Goal: Information Seeking & Learning: Learn about a topic

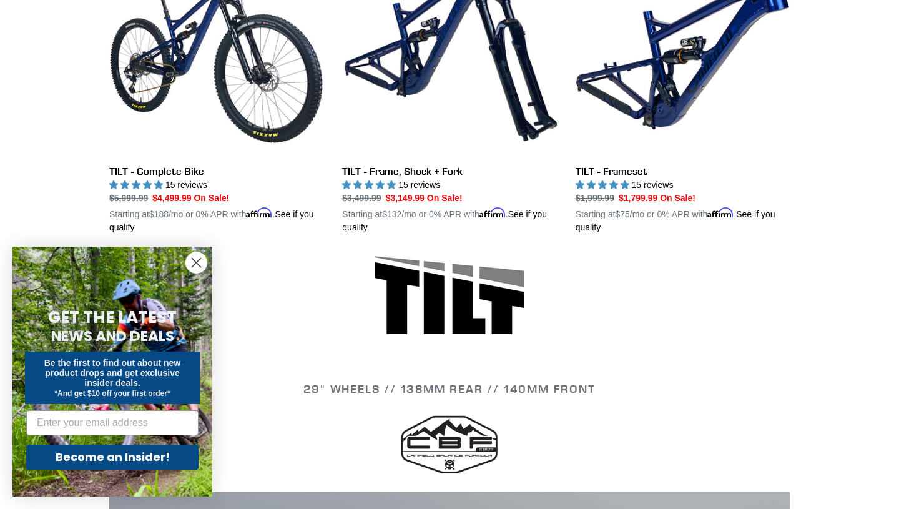
scroll to position [433, 0]
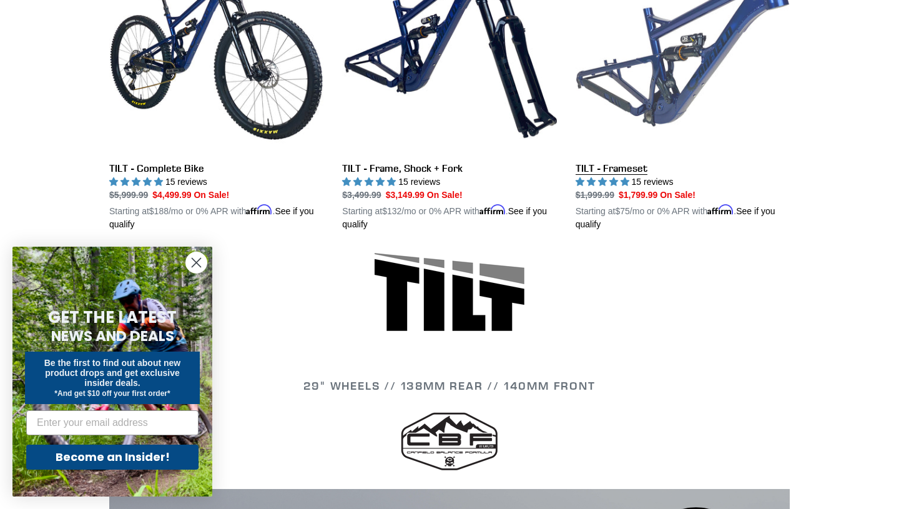
click at [644, 81] on link "TILT - Frameset" at bounding box center [682, 85] width 214 height 292
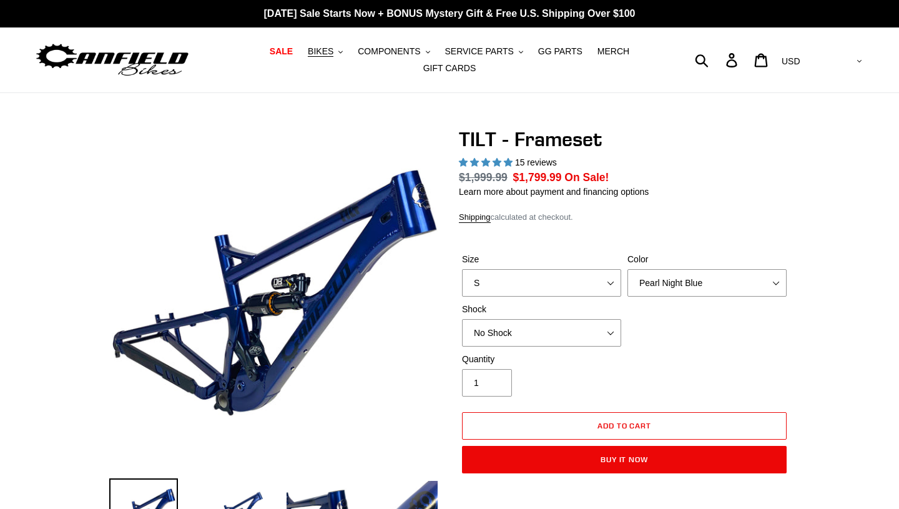
select select "highest-rating"
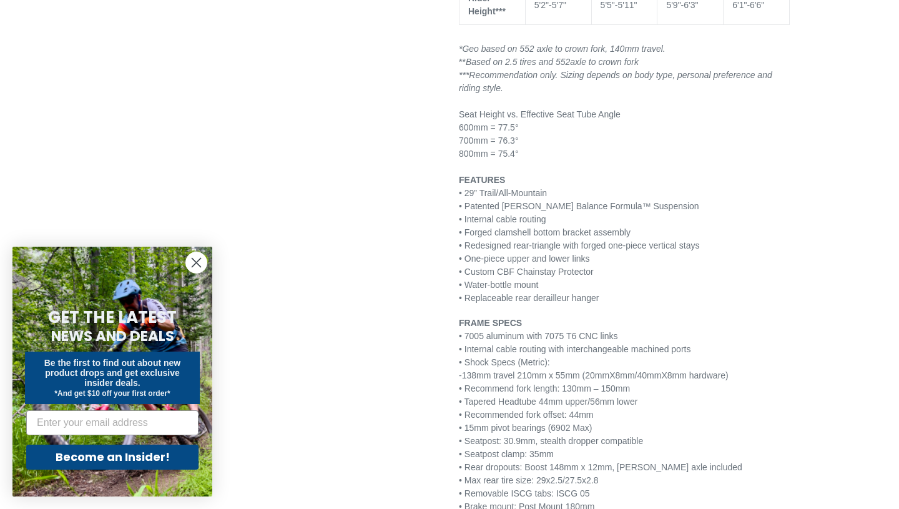
scroll to position [1319, 0]
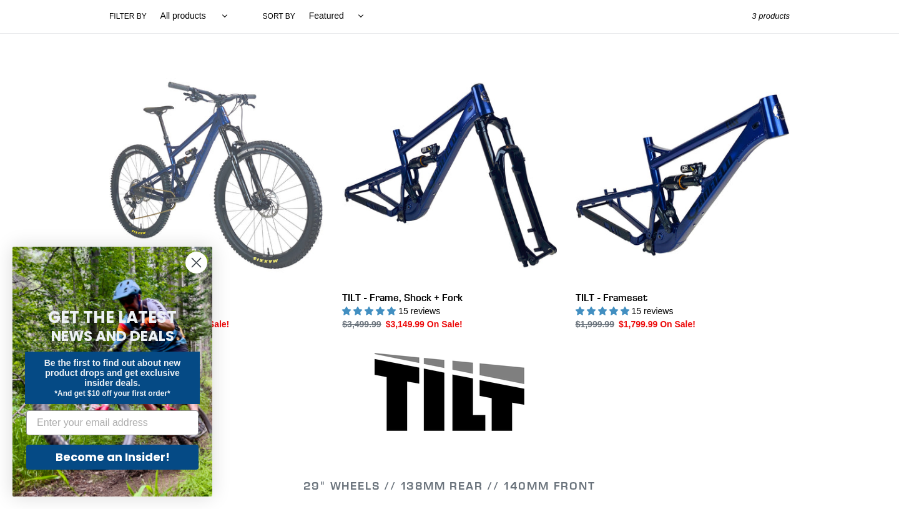
scroll to position [304, 0]
click at [175, 188] on link "TILT - Complete Bike" at bounding box center [216, 199] width 214 height 263
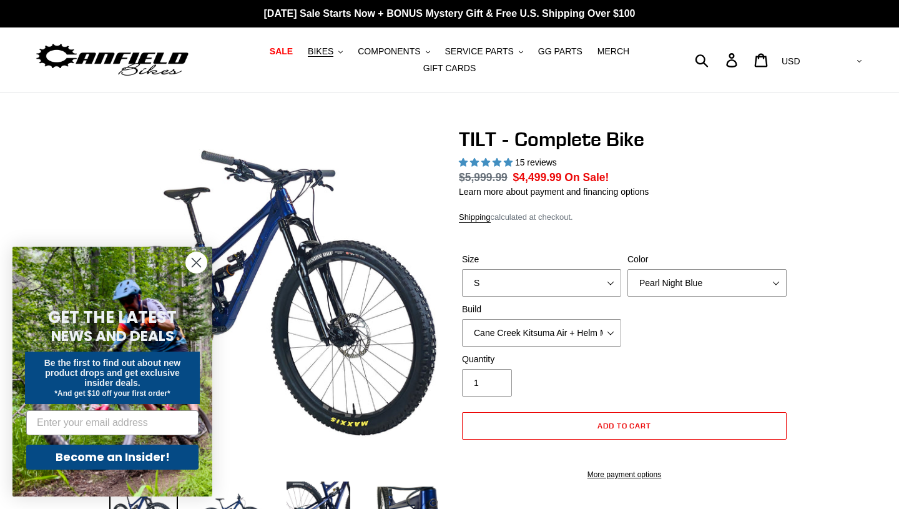
select select "highest-rating"
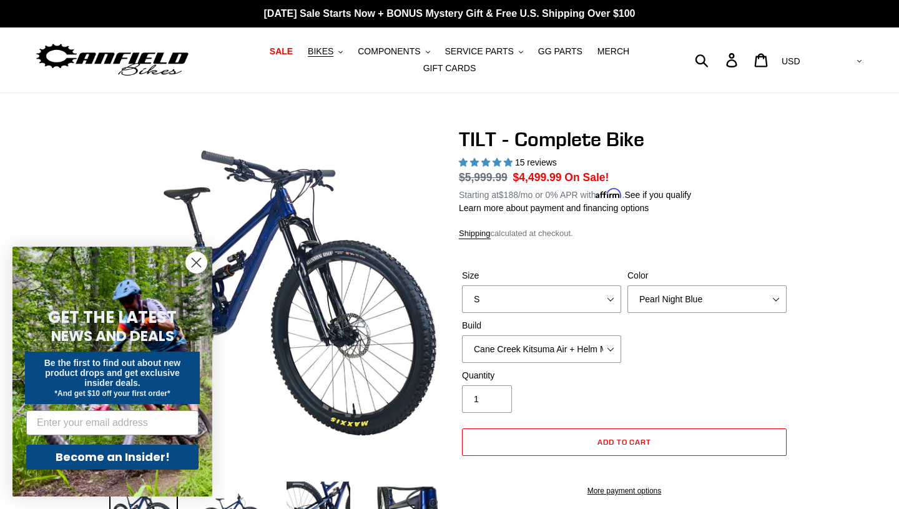
click at [195, 261] on icon "Close dialog" at bounding box center [196, 262] width 9 height 9
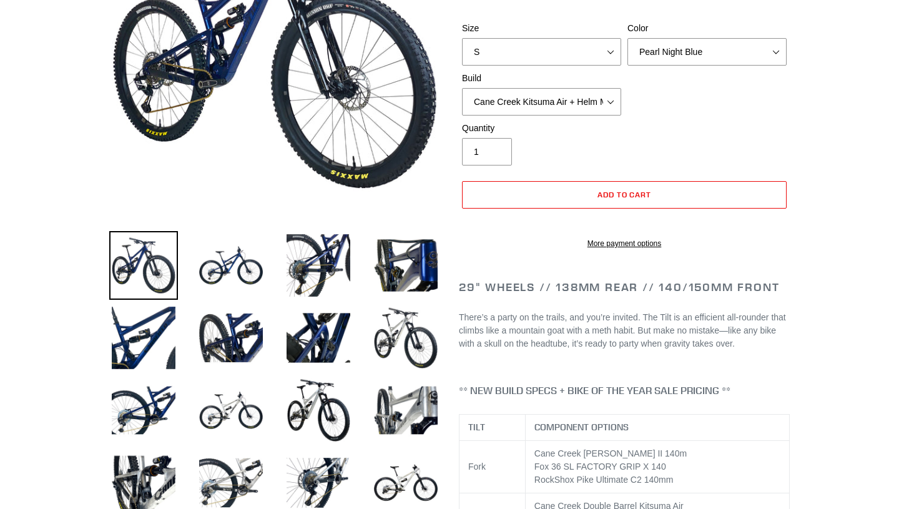
scroll to position [265, 0]
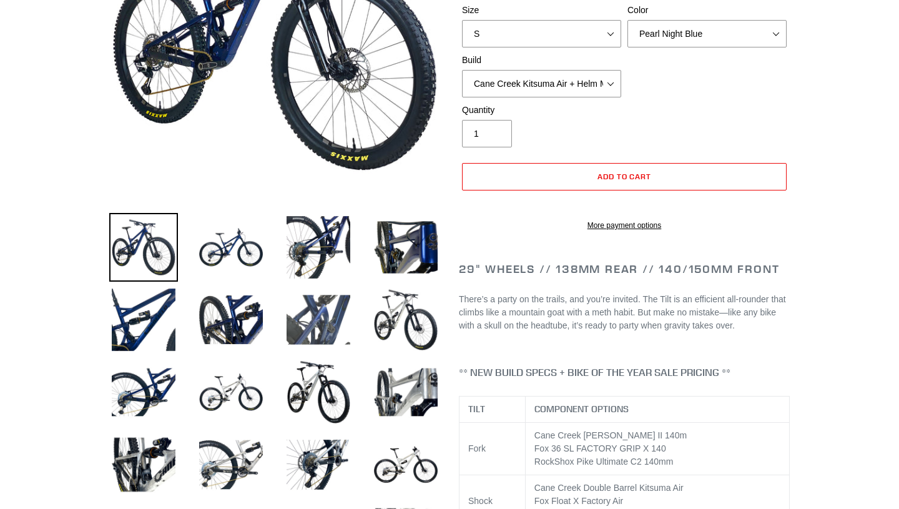
click at [318, 306] on img at bounding box center [318, 319] width 69 height 69
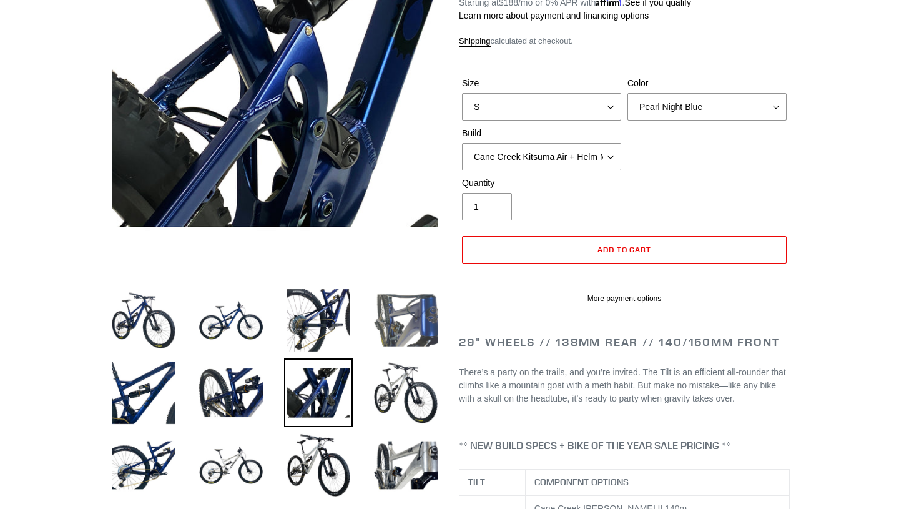
scroll to position [211, 0]
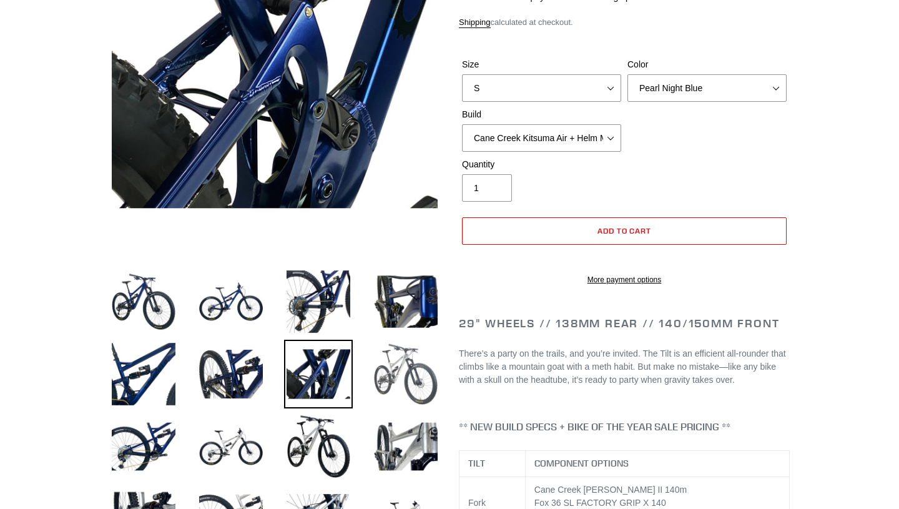
click at [408, 375] on img at bounding box center [405, 374] width 69 height 69
